Goal: Navigation & Orientation: Find specific page/section

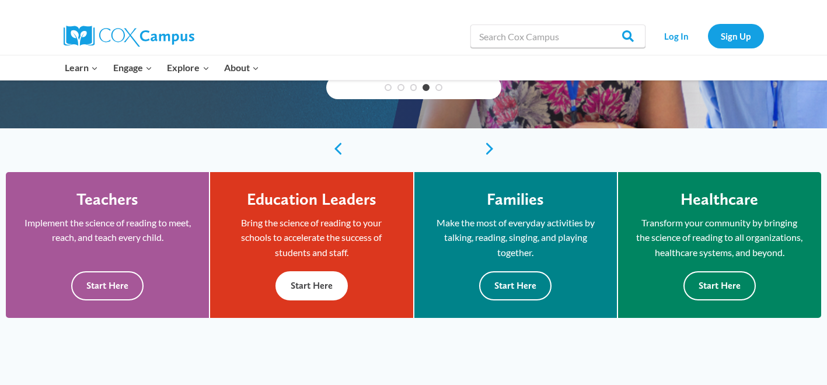
scroll to position [191, 0]
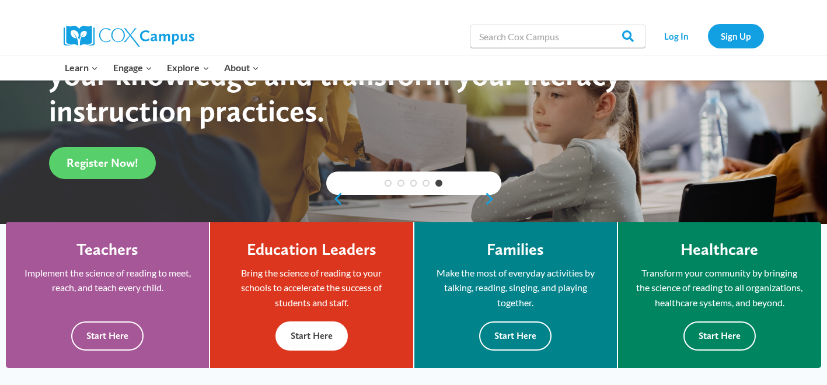
click at [321, 344] on button "Start Here" at bounding box center [311, 335] width 72 height 29
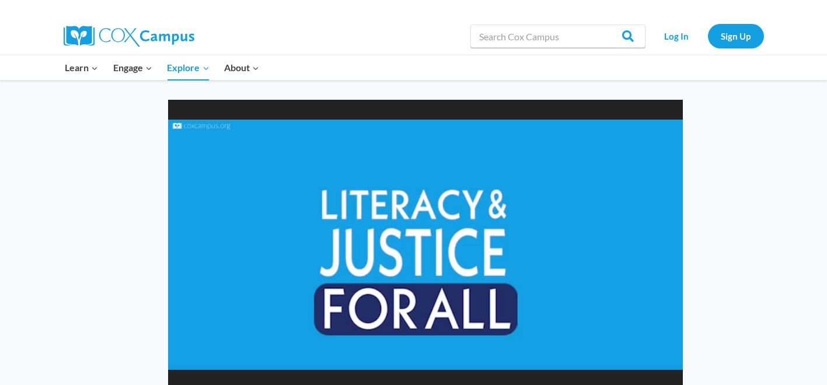
scroll to position [933, 0]
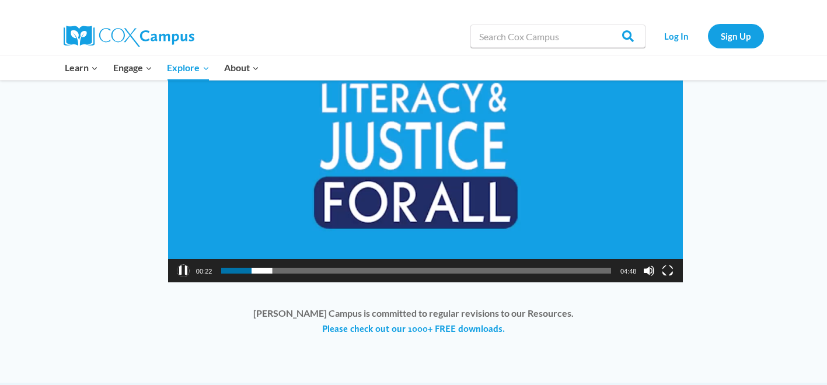
click at [183, 276] on button "Pause" at bounding box center [183, 271] width 12 height 12
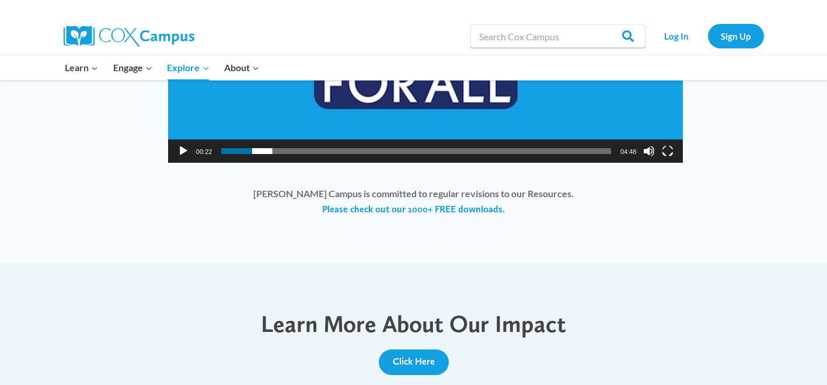
scroll to position [1054, 0]
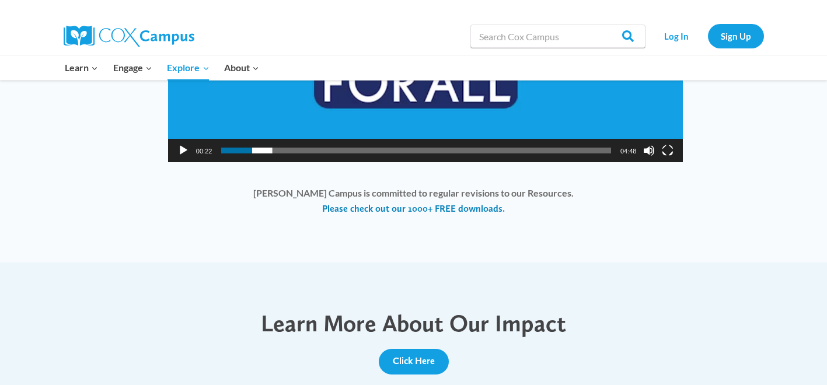
click at [396, 209] on link "Please check out our 1000+ FREE downloads." at bounding box center [413, 208] width 183 height 13
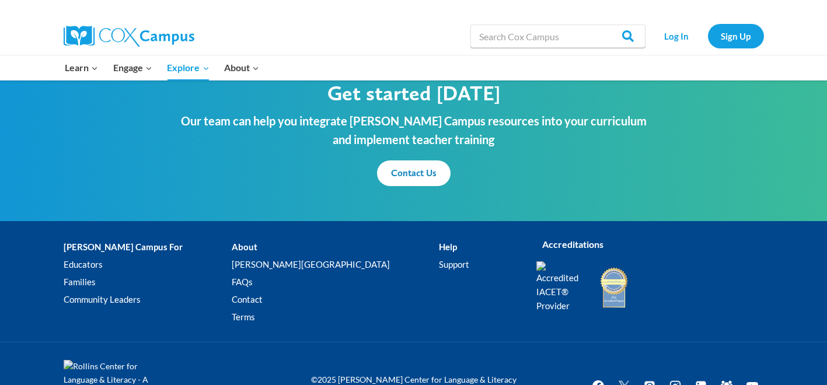
scroll to position [1432, 0]
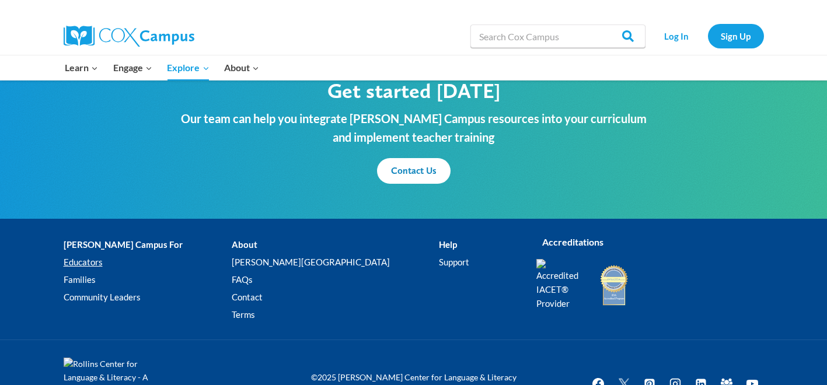
click at [95, 269] on link "Educators" at bounding box center [148, 263] width 168 height 18
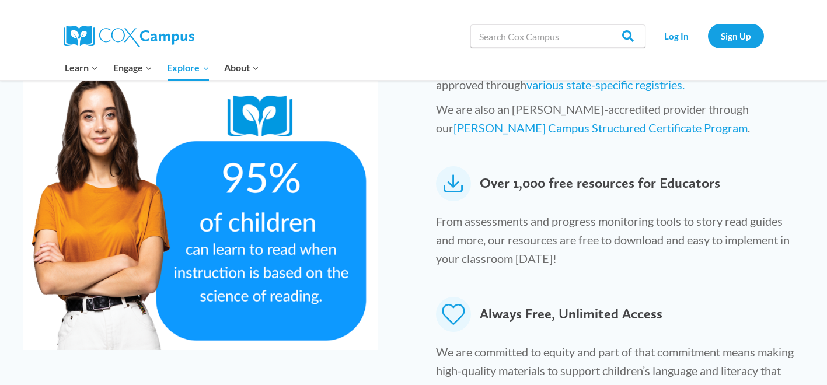
scroll to position [628, 0]
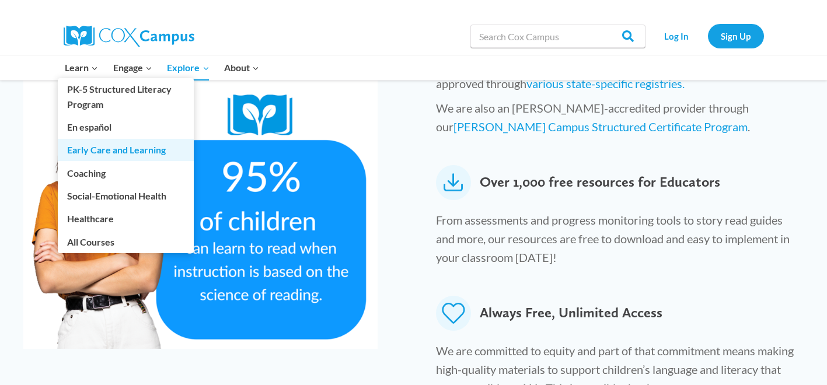
click at [93, 148] on link "Early Care and Learning" at bounding box center [126, 150] width 136 height 22
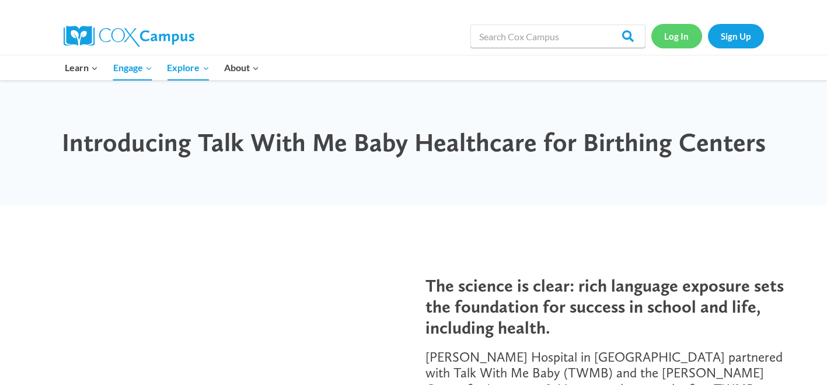
click at [666, 38] on link "Log In" at bounding box center [676, 36] width 51 height 24
